Goal: Find specific page/section: Find specific page/section

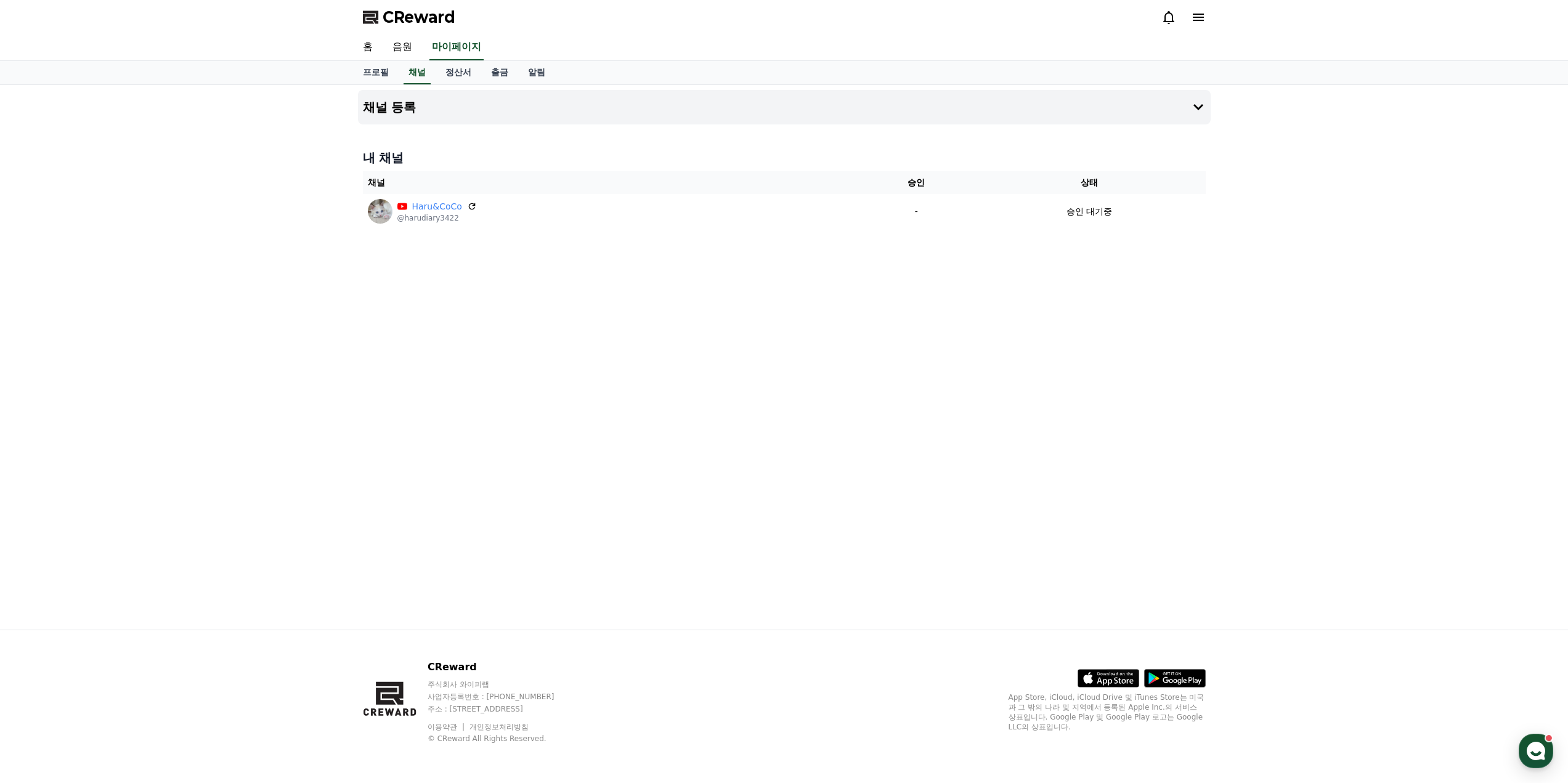
click at [704, 294] on div "채널 등록 내 채널 채널 승인 상태 Haru&CoCo @harudiary3422 - 승인 대기중" at bounding box center [784, 357] width 863 height 544
click at [963, 484] on div "채널 등록 내 채널 채널 승인 상태 Haru&CoCo @harudiary3422 - 승인 대기중" at bounding box center [784, 357] width 863 height 544
